Goal: Find contact information: Find contact information

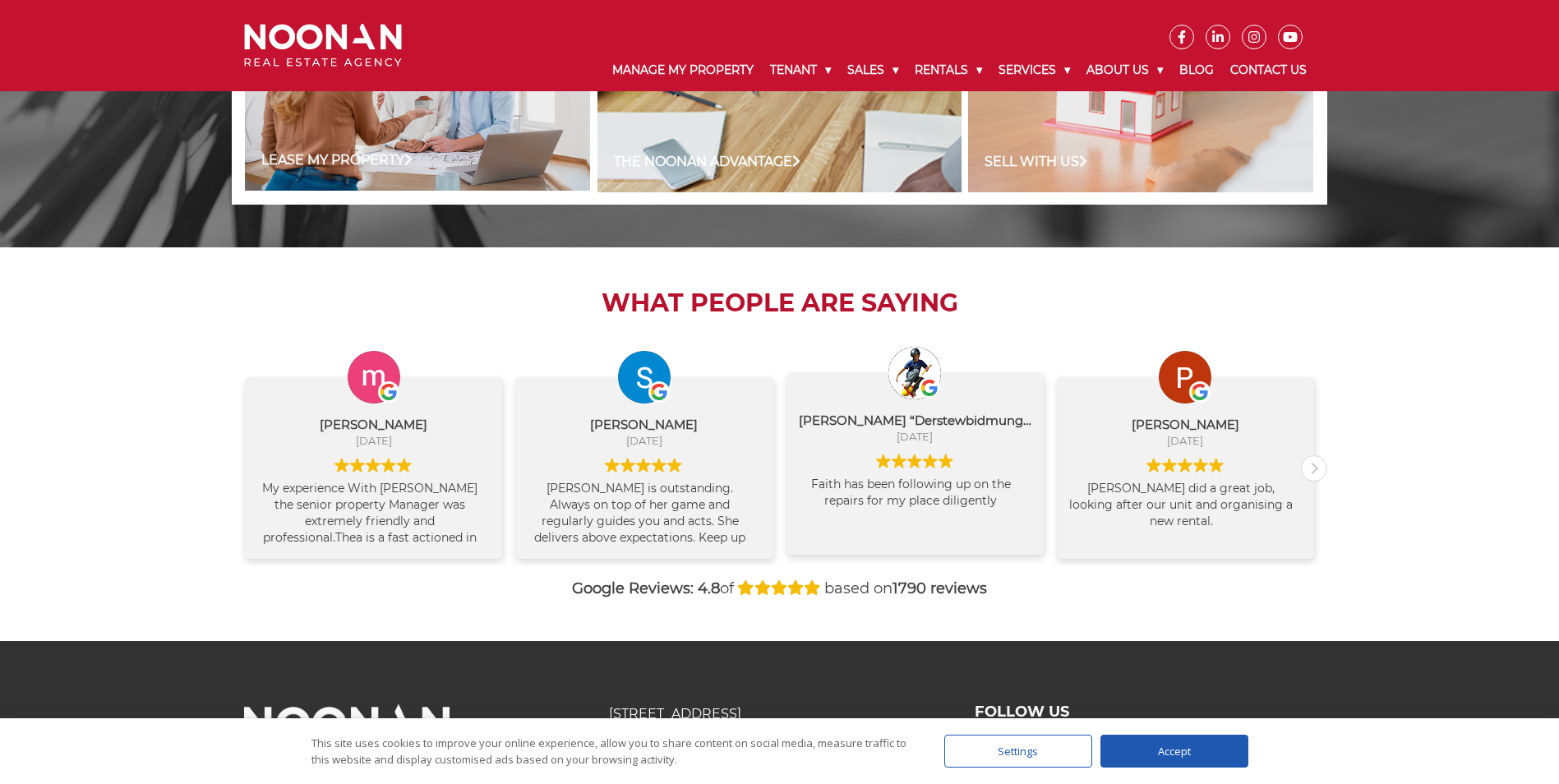
scroll to position [1641, 0]
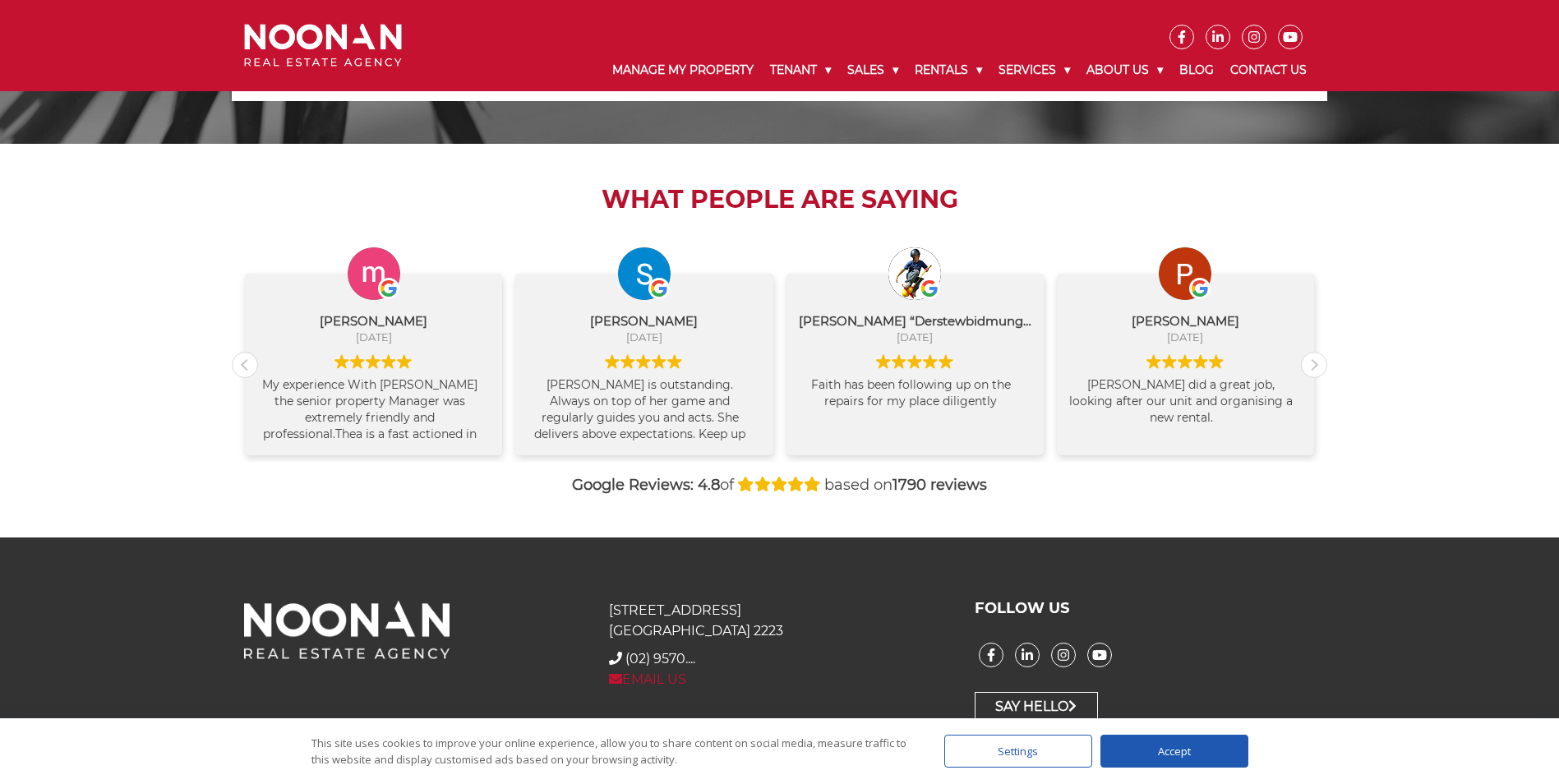
click at [661, 679] on link "EMAIL US" at bounding box center [647, 679] width 77 height 16
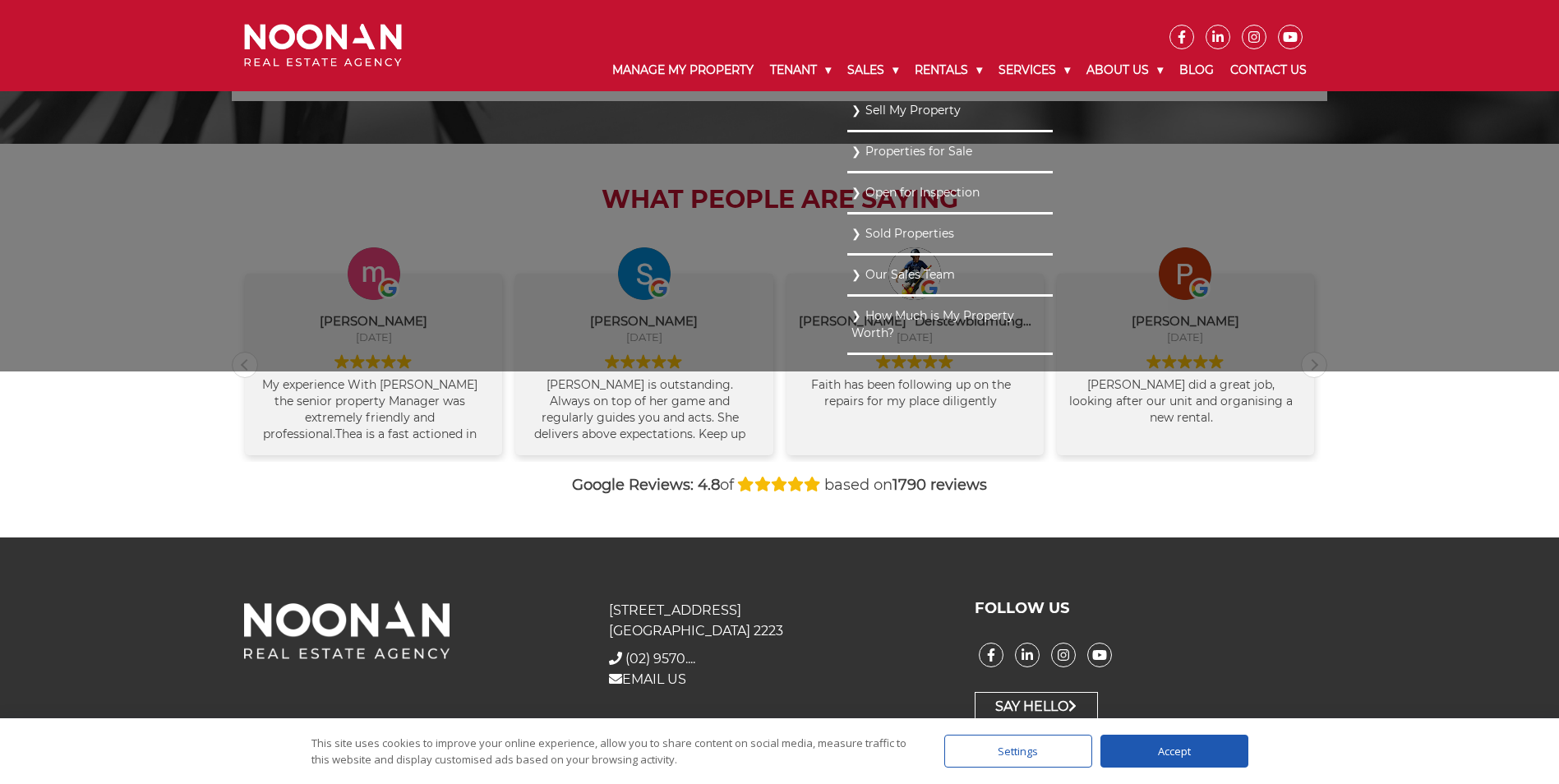
click at [900, 280] on link "Our Sales Team" at bounding box center [950, 275] width 197 height 22
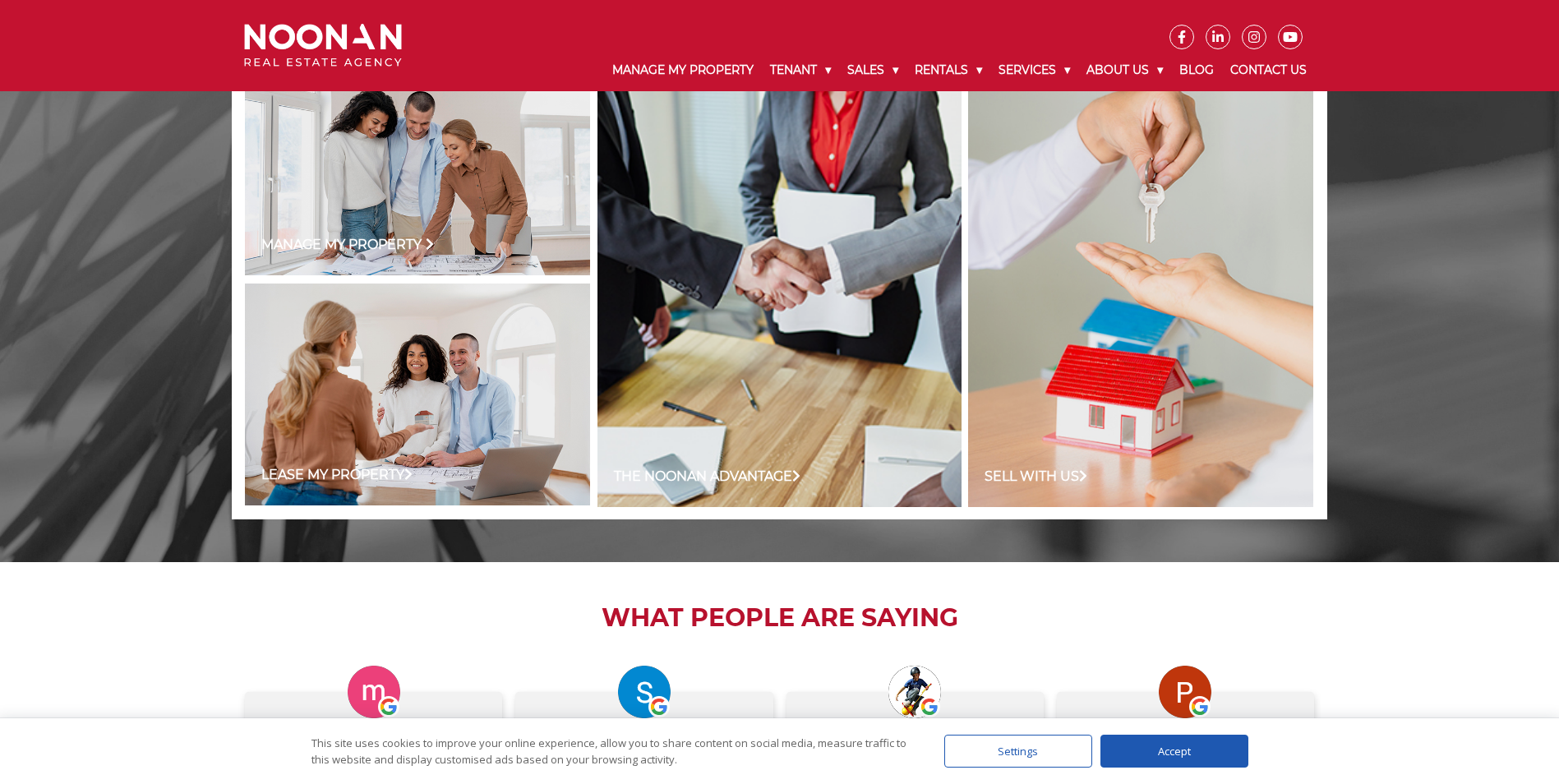
scroll to position [1065, 0]
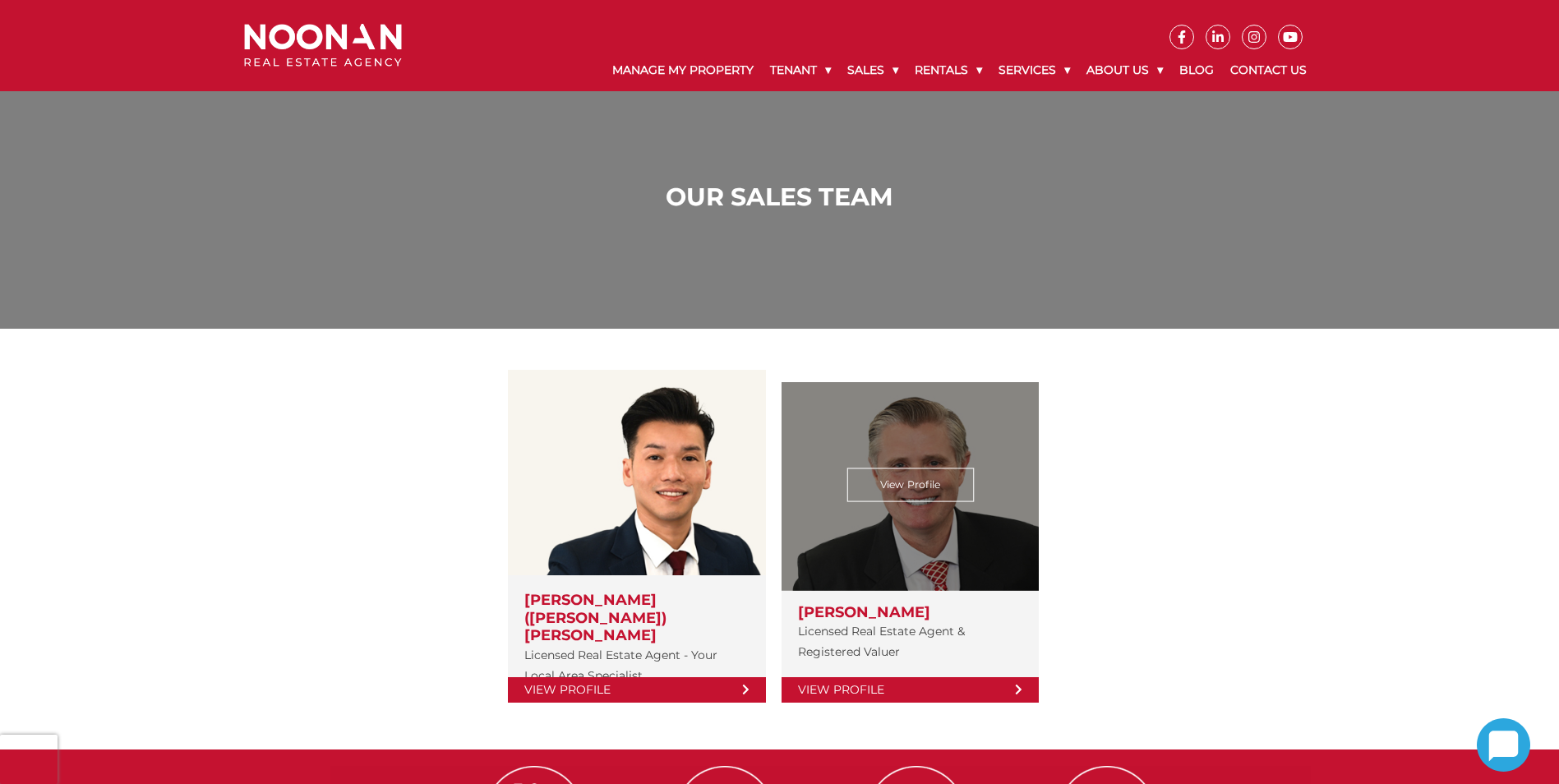
scroll to position [329, 0]
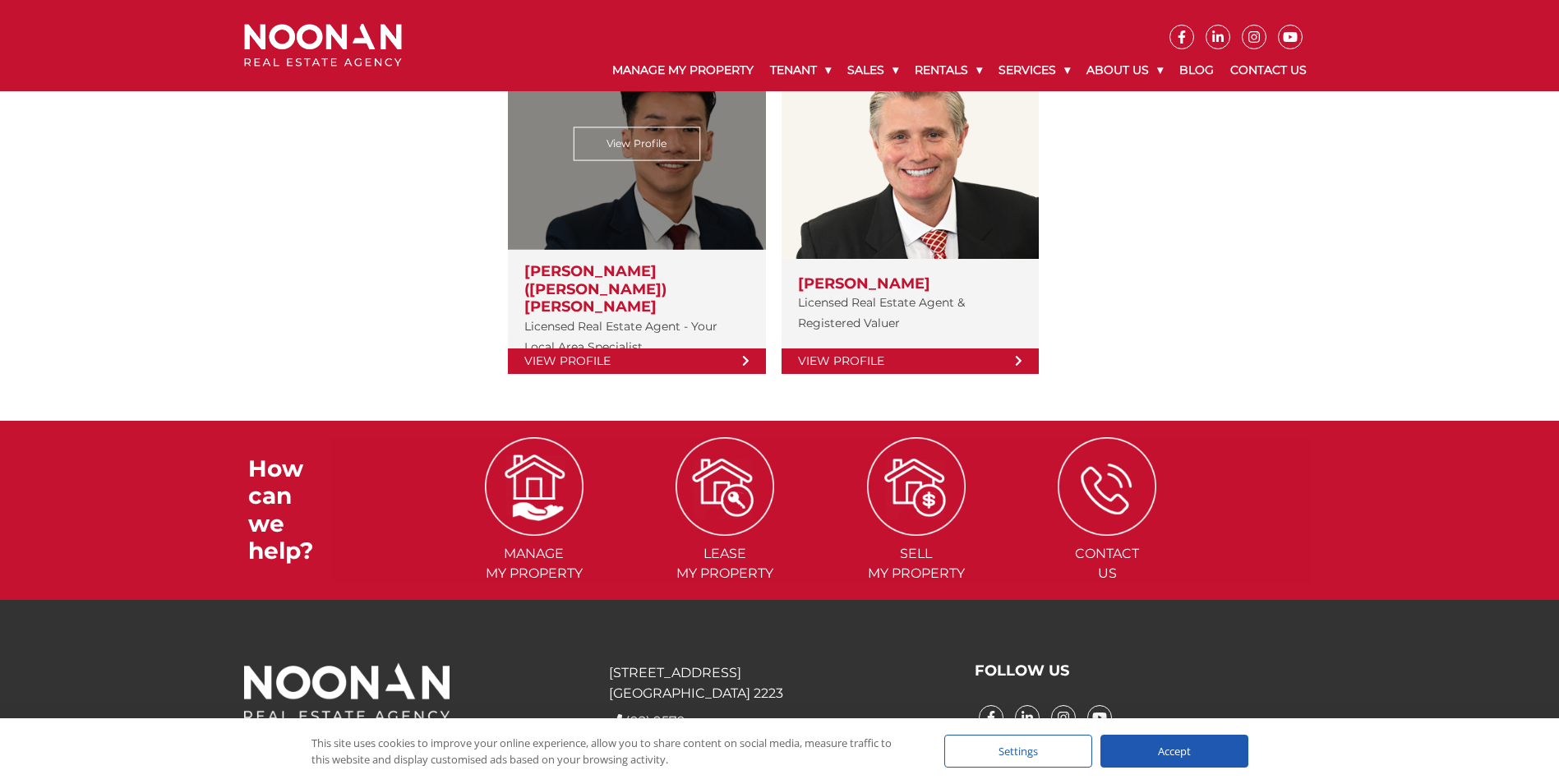
click at [735, 348] on link "View Profile" at bounding box center [636, 361] width 257 height 26
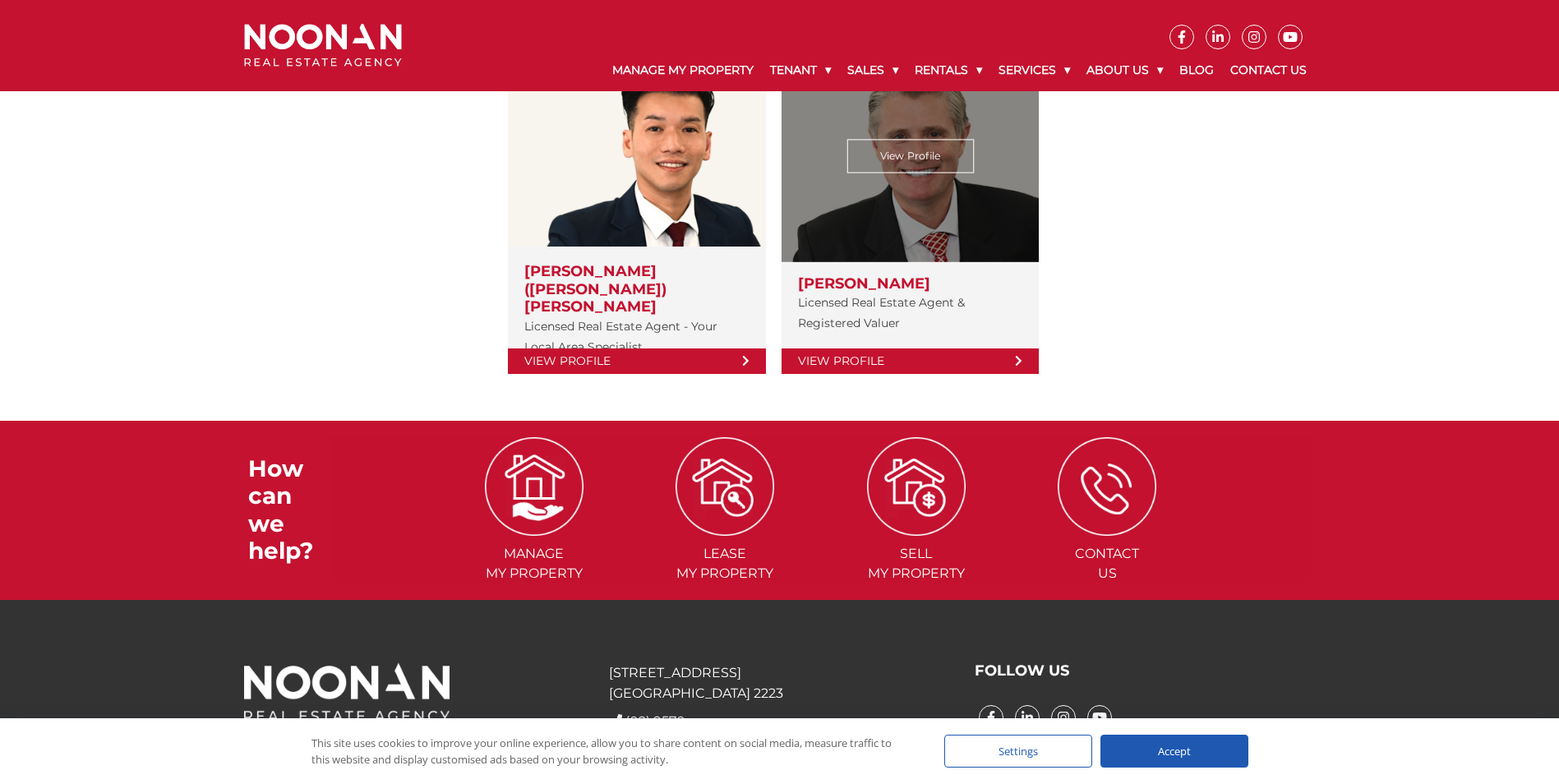
click at [1008, 348] on link "View Profile" at bounding box center [910, 361] width 257 height 26
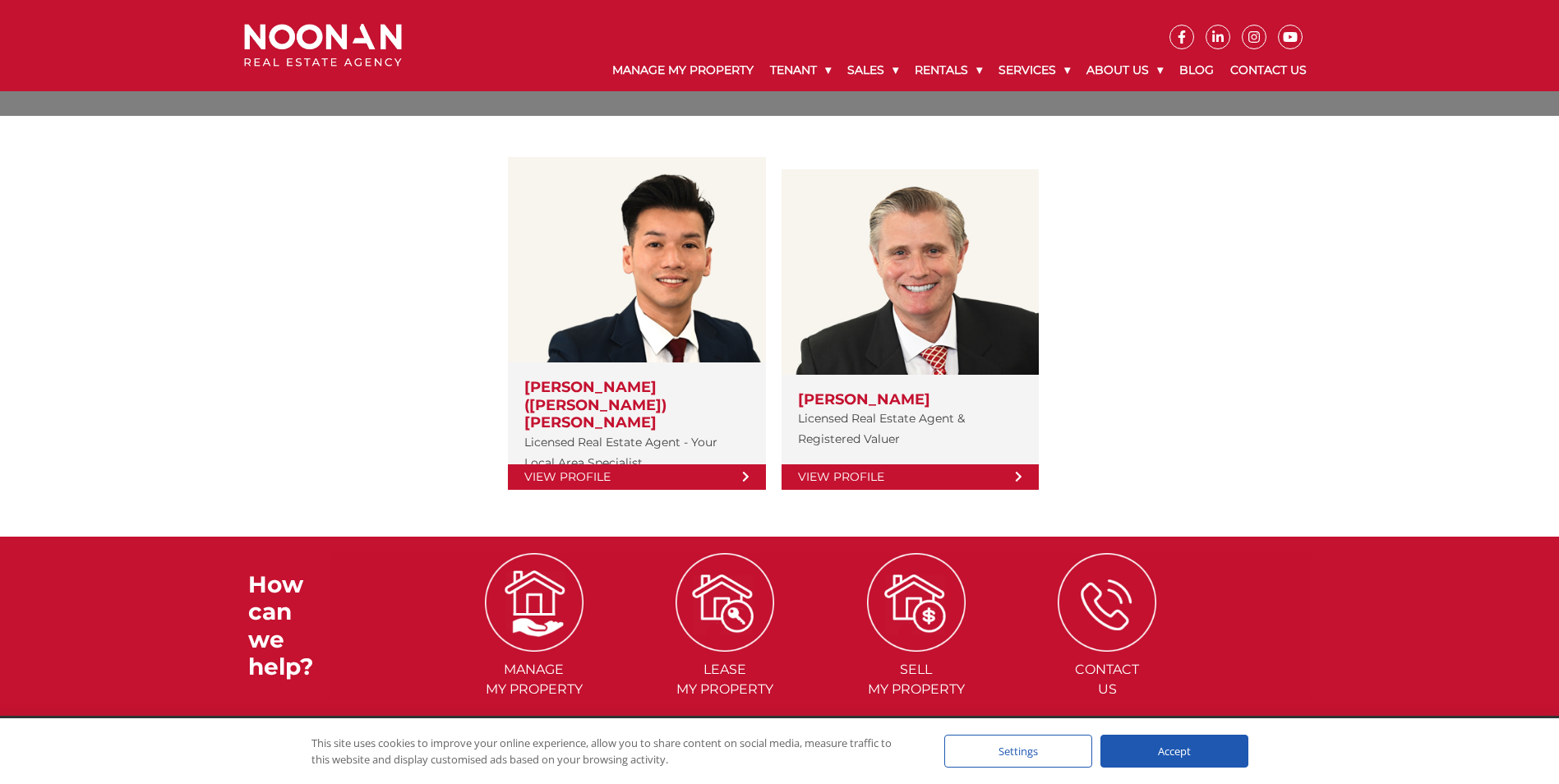
scroll to position [0, 0]
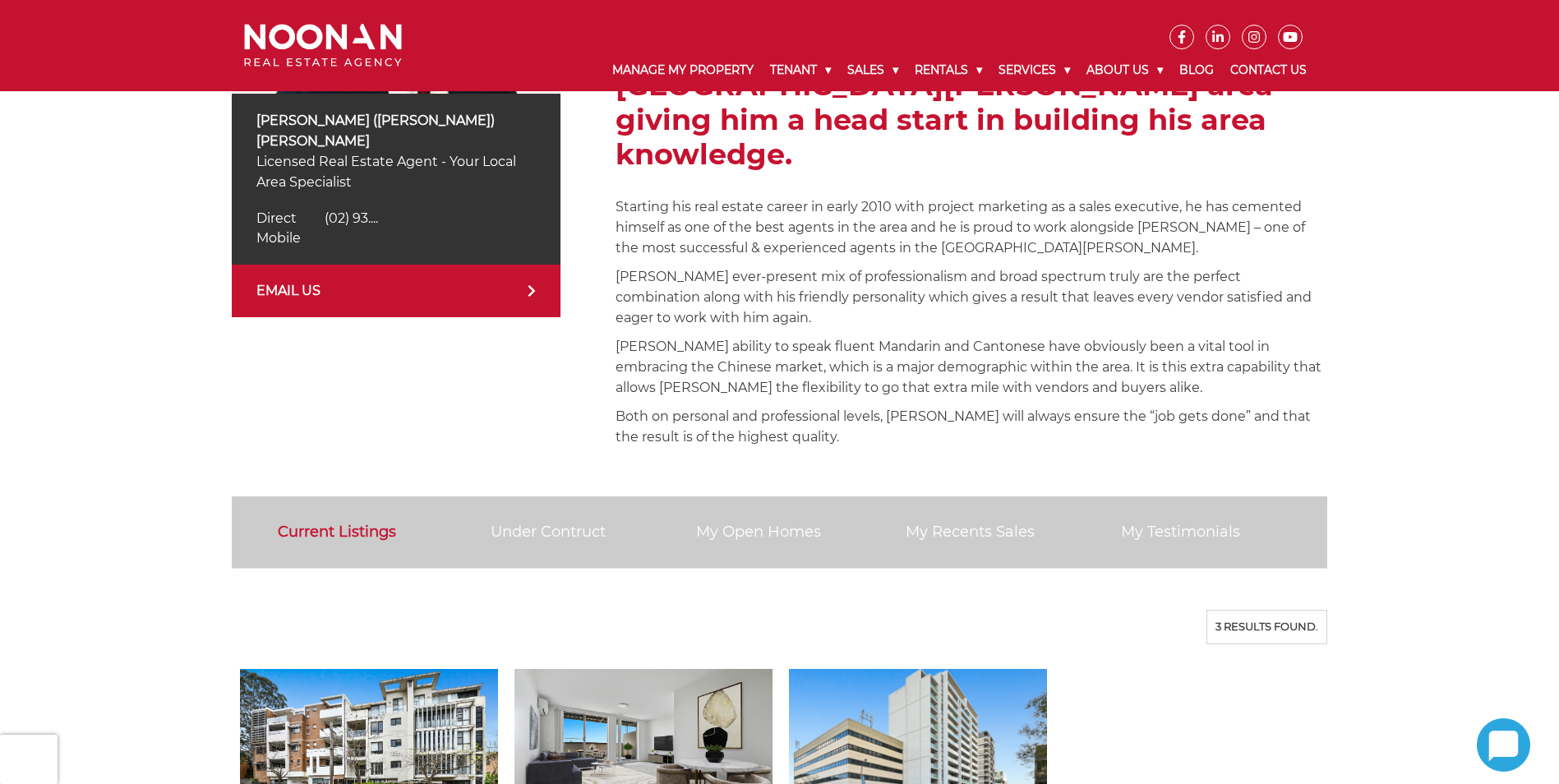
scroll to position [246, 0]
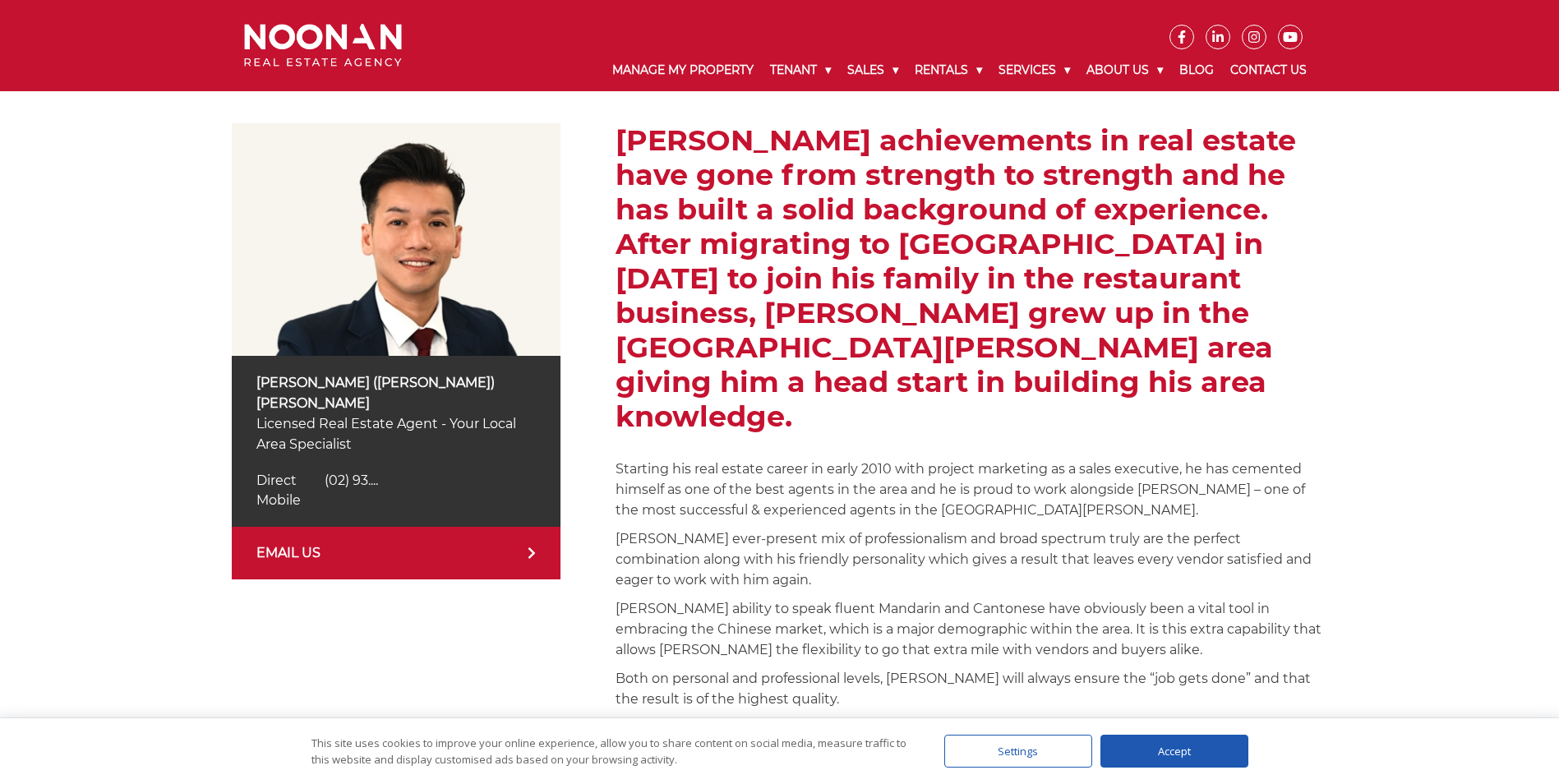
click at [531, 547] on icon at bounding box center [532, 553] width 8 height 13
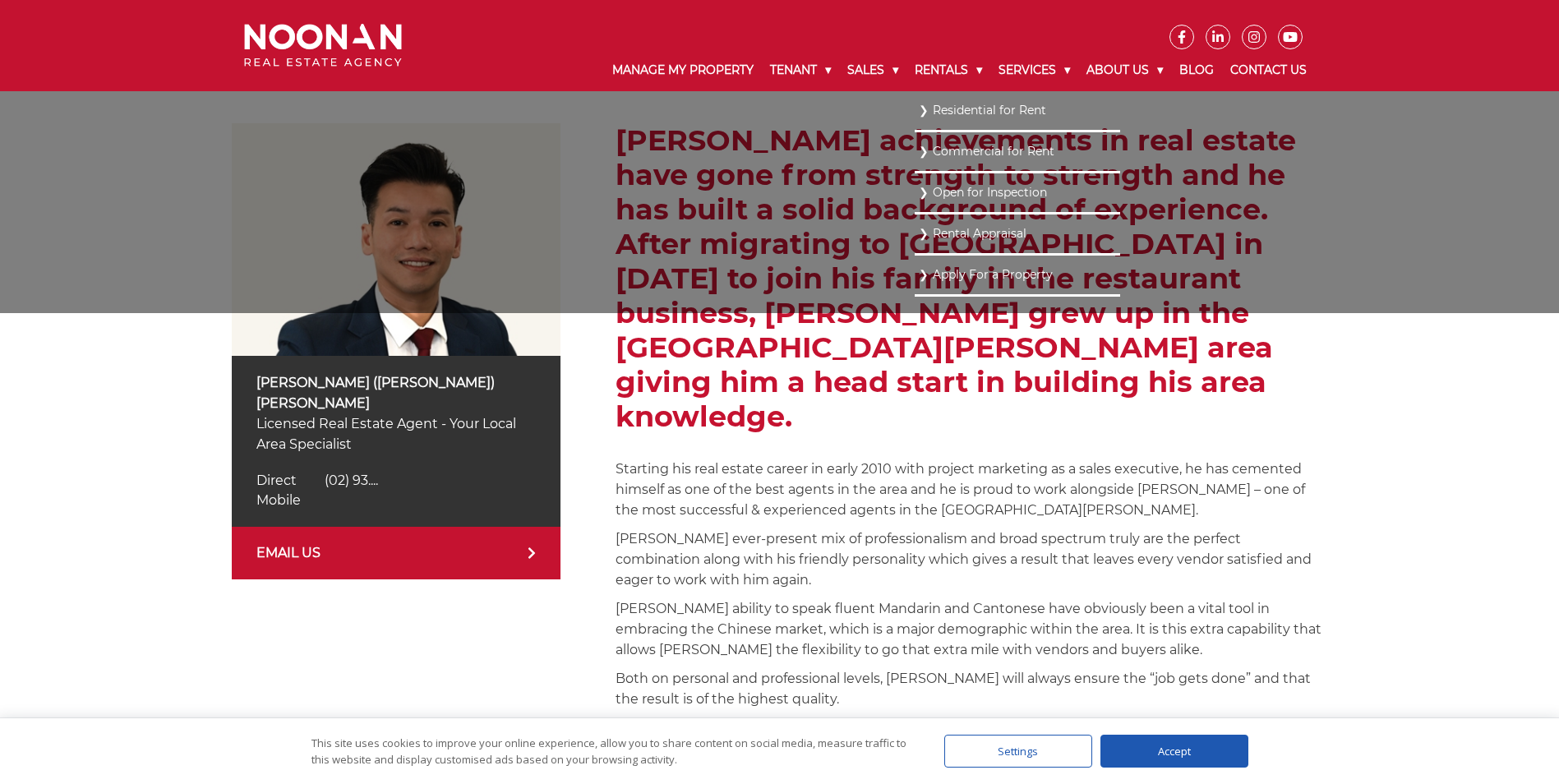
click at [970, 113] on link "Residential for Rent" at bounding box center [1017, 110] width 197 height 22
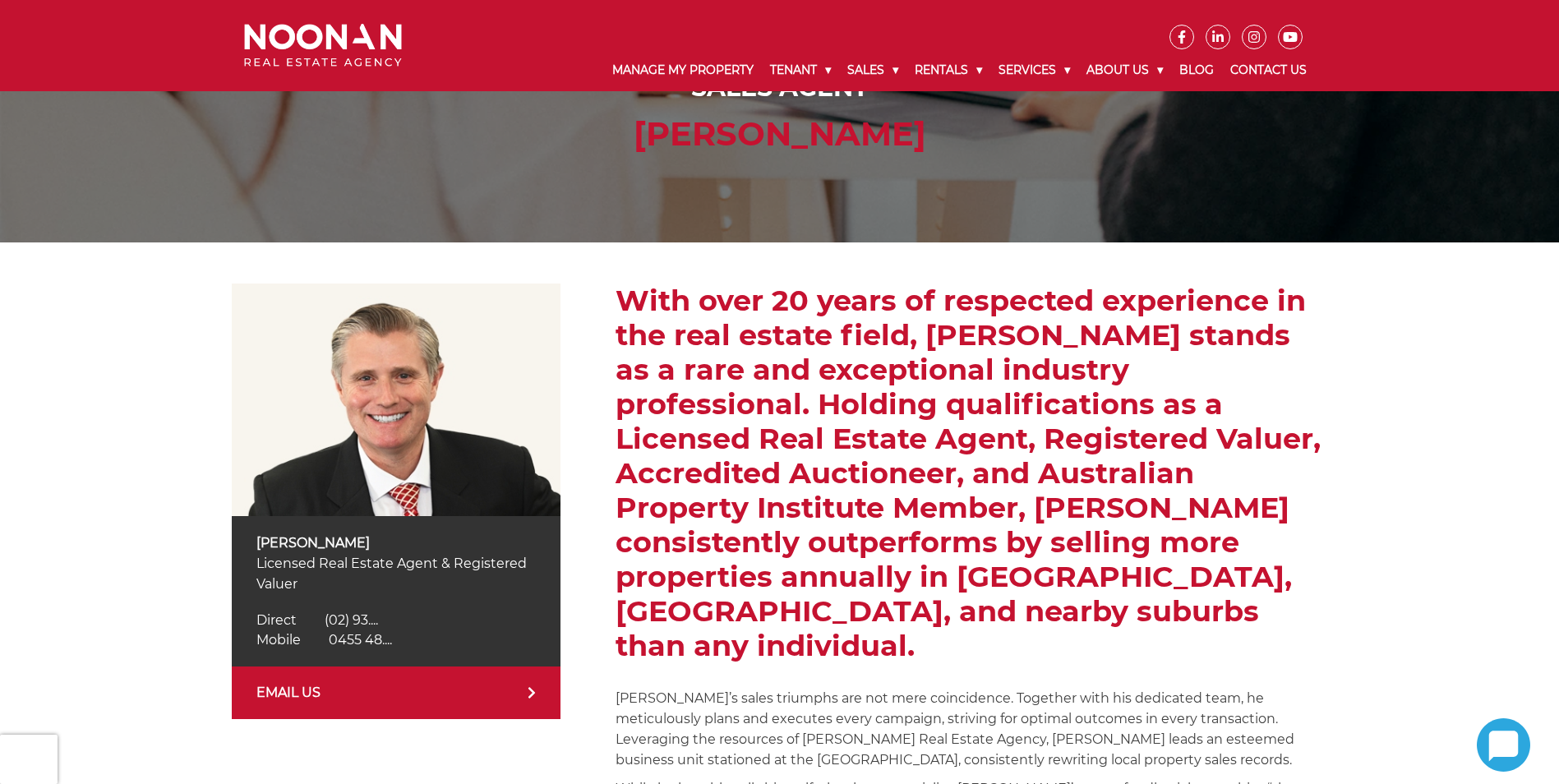
scroll to position [246, 0]
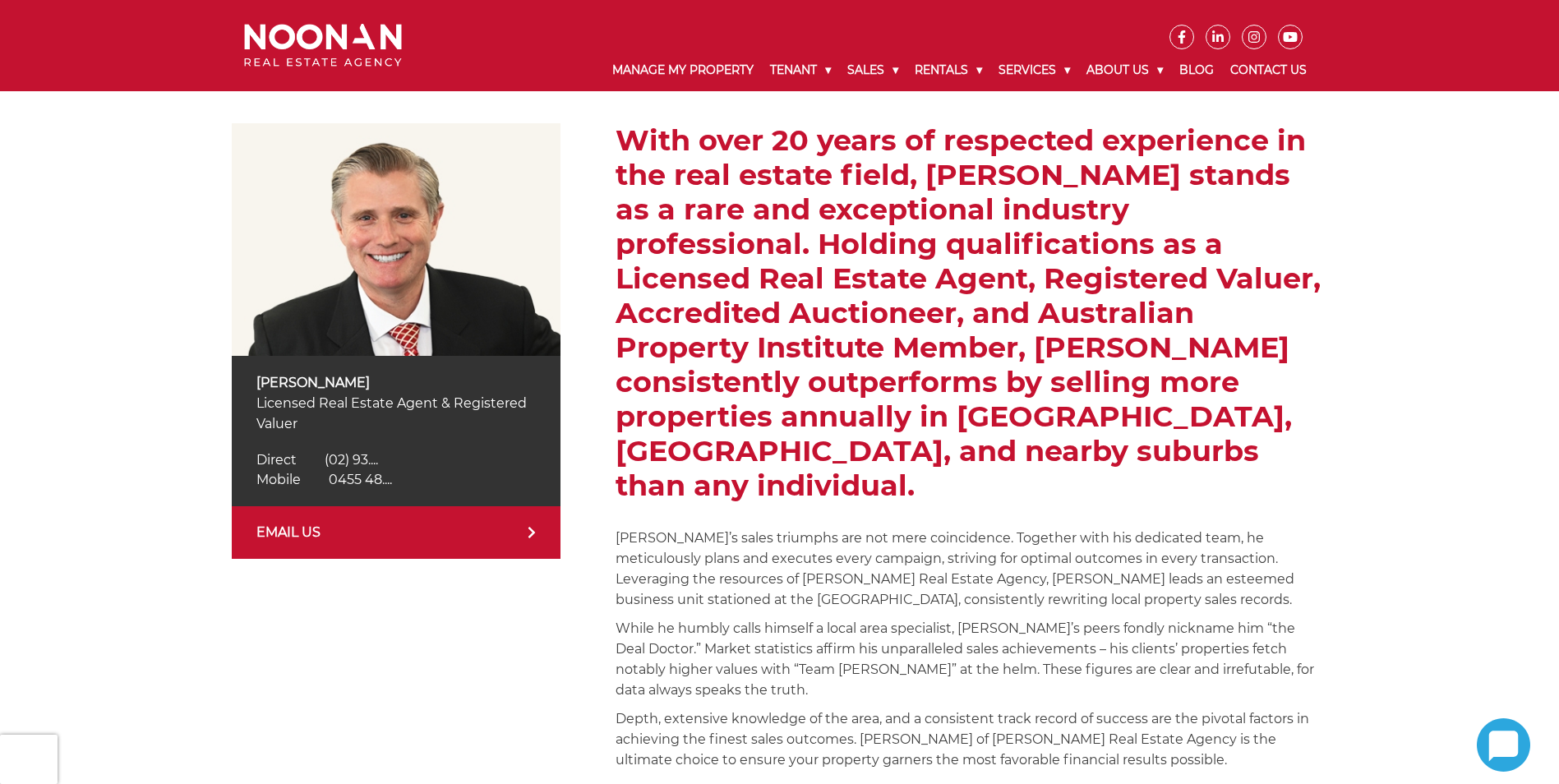
click at [528, 536] on icon at bounding box center [532, 533] width 8 height 13
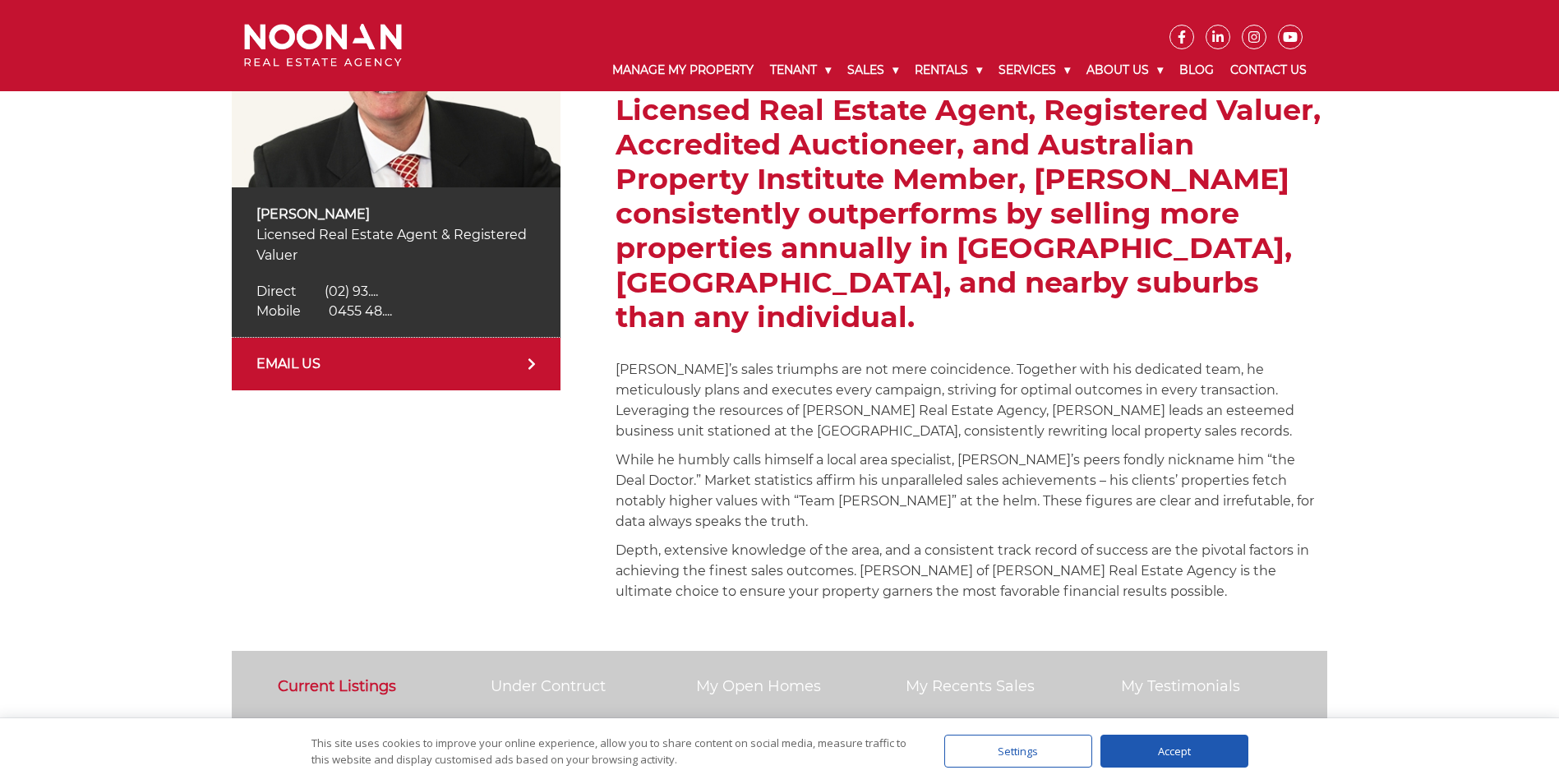
scroll to position [329, 0]
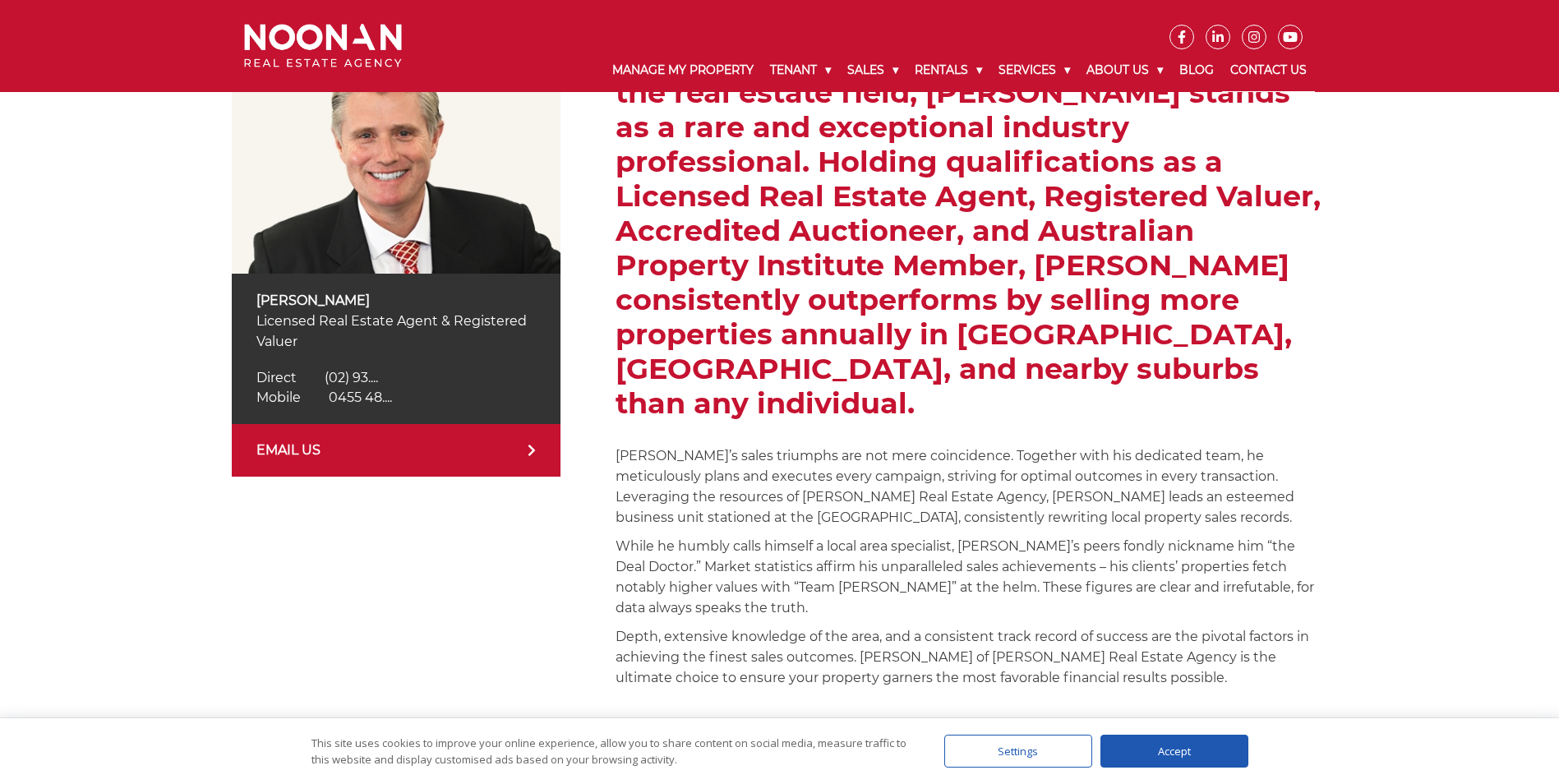
click at [1271, 70] on link "Contact Us" at bounding box center [1269, 70] width 93 height 42
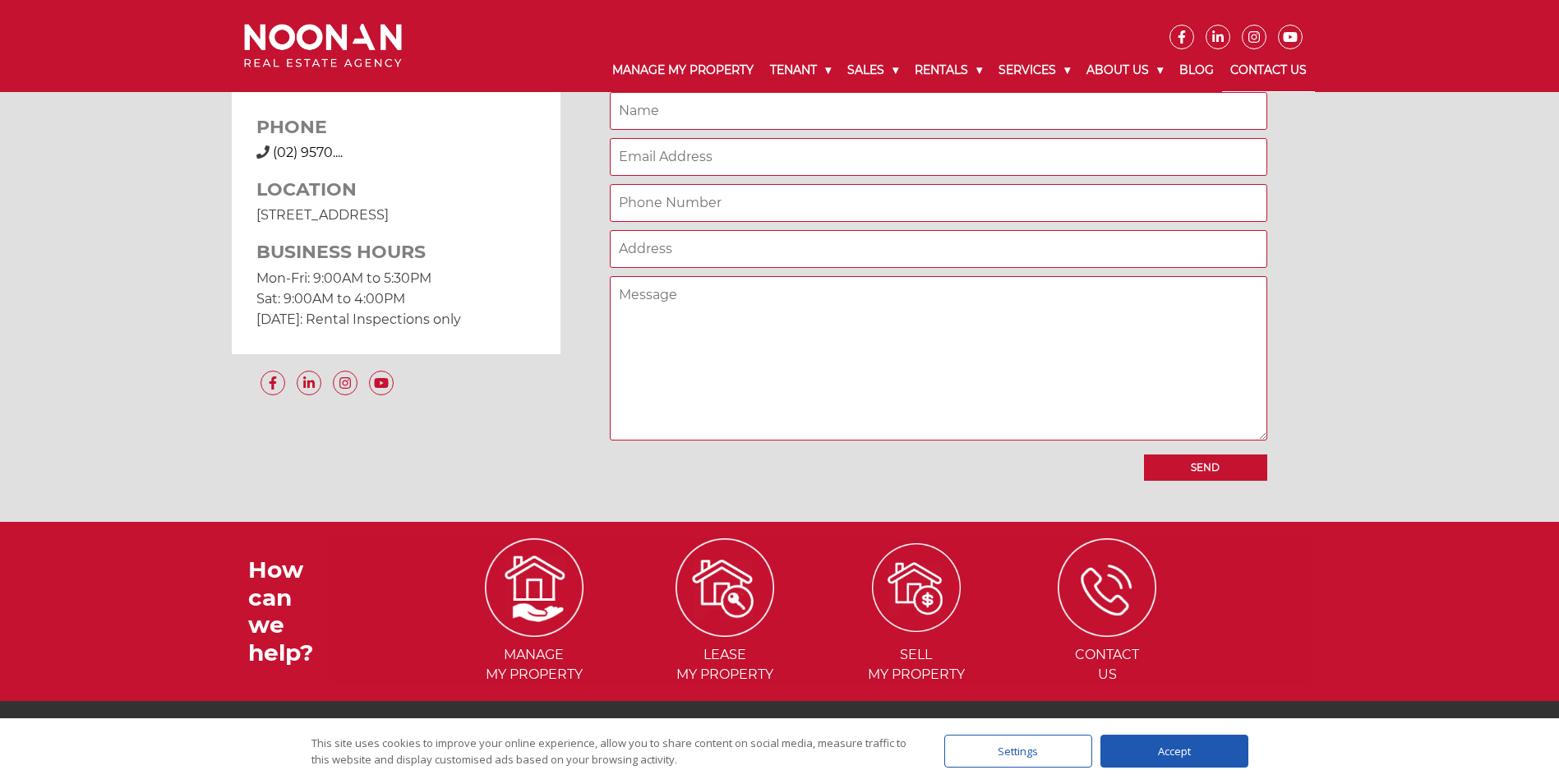
scroll to position [1494, 0]
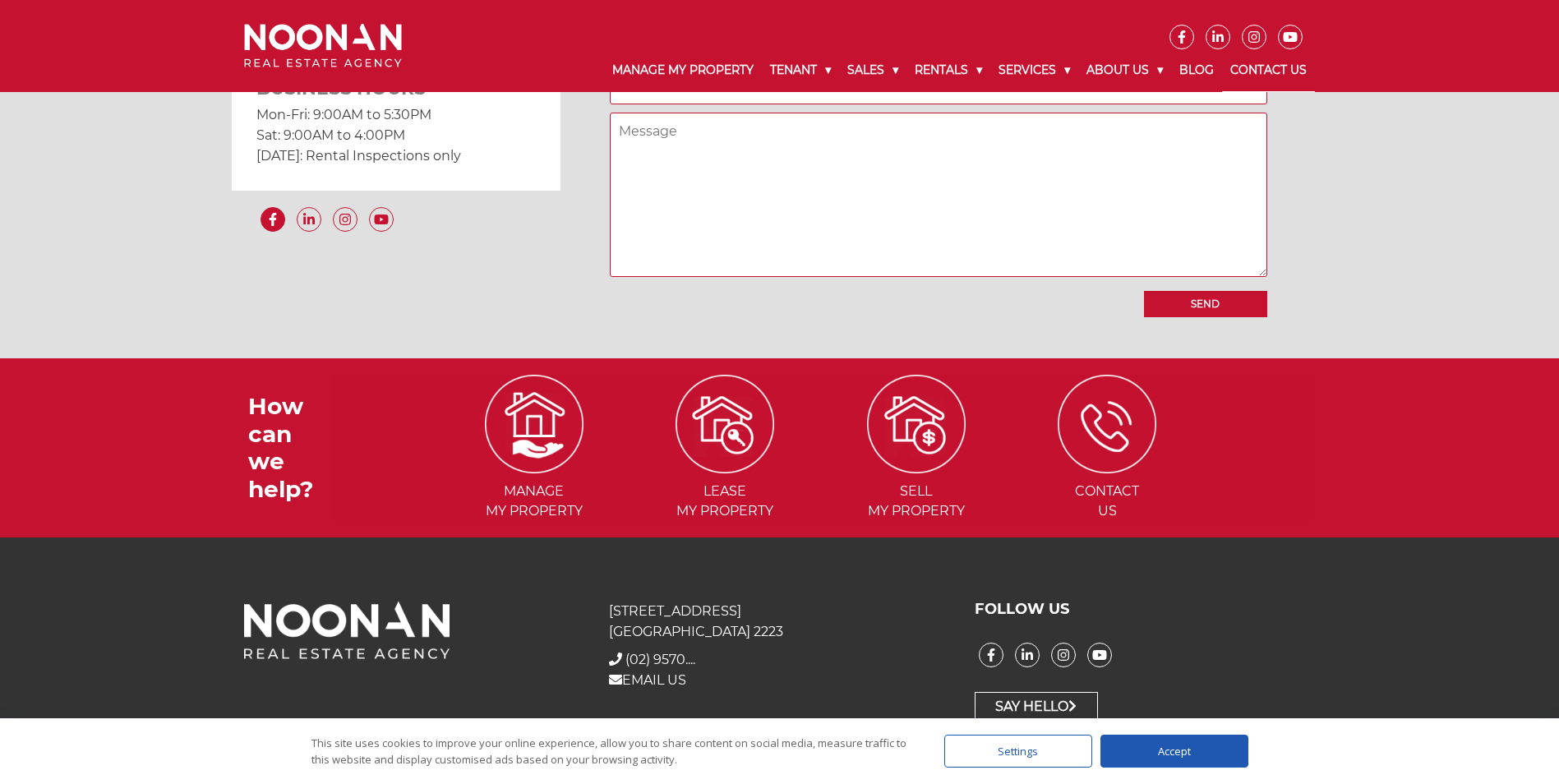
click at [265, 215] on icon at bounding box center [273, 219] width 23 height 13
